Goal: Information Seeking & Learning: Learn about a topic

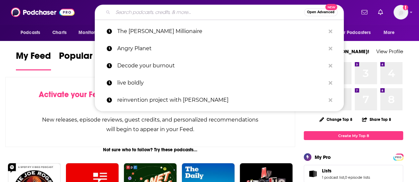
click at [203, 12] on input "Search podcasts, credits, & more..." at bounding box center [208, 12] width 191 height 11
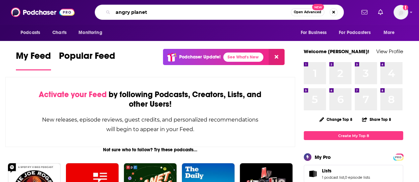
type input "angry planet"
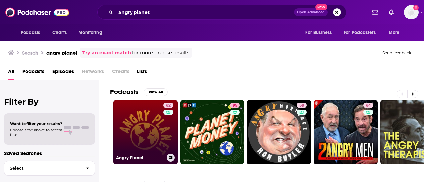
click at [155, 112] on link "62 Angry Planet" at bounding box center [145, 132] width 64 height 64
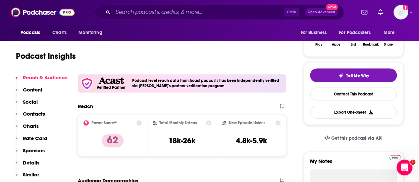
scroll to position [119, 0]
